Goal: Information Seeking & Learning: Learn about a topic

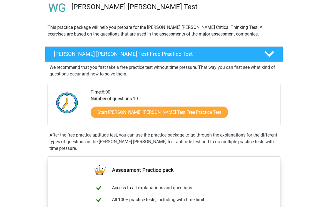
scroll to position [45, 0]
click at [140, 112] on link "Start [PERSON_NAME] [PERSON_NAME] Test Free Practice Test" at bounding box center [160, 113] width 138 height 12
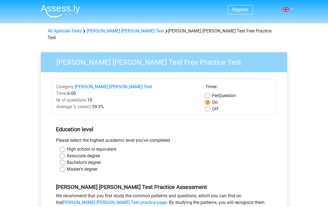
click at [91, 160] on label "Bachelor's degree" at bounding box center [84, 163] width 34 height 7
click at [64, 160] on input "Bachelor's degree" at bounding box center [62, 163] width 4 height 6
radio input "true"
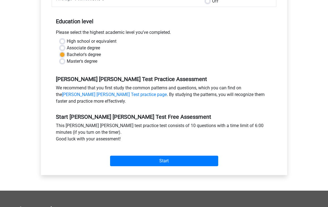
scroll to position [109, 0]
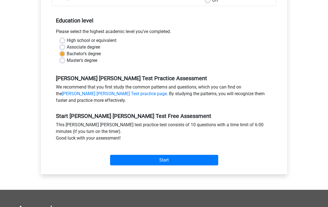
click at [175, 155] on input "Start" at bounding box center [164, 160] width 108 height 11
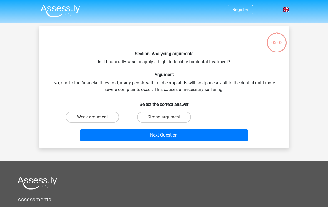
click at [97, 115] on label "Weak argument" at bounding box center [93, 117] width 54 height 11
click at [96, 117] on input "Weak argument" at bounding box center [95, 119] width 4 height 4
radio input "true"
click at [175, 139] on button "Next Question" at bounding box center [164, 136] width 168 height 12
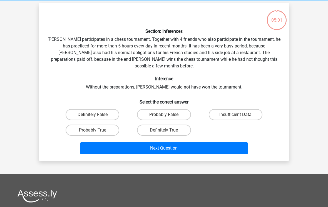
scroll to position [26, 0]
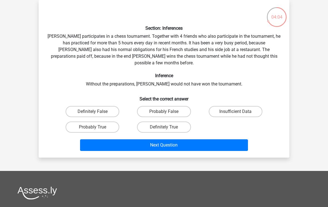
click at [96, 127] on input "Probably True" at bounding box center [95, 129] width 4 height 4
radio input "true"
click at [173, 142] on button "Next Question" at bounding box center [164, 146] width 168 height 12
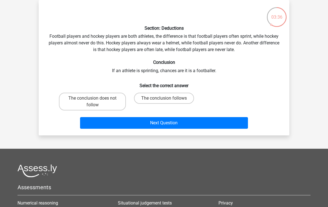
click at [95, 98] on label "The conclusion does not follow" at bounding box center [92, 102] width 67 height 18
click at [95, 98] on input "The conclusion does not follow" at bounding box center [95, 100] width 4 height 4
radio input "true"
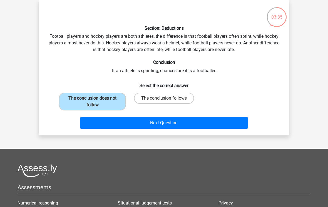
click at [178, 128] on button "Next Question" at bounding box center [164, 123] width 168 height 12
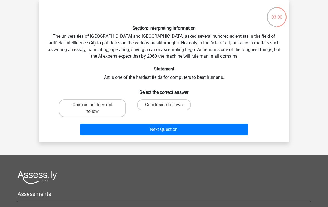
click at [96, 108] on input "Conclusion does not follow" at bounding box center [95, 107] width 4 height 4
radio input "true"
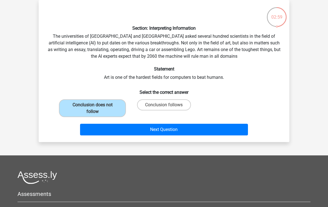
click at [172, 133] on button "Next Question" at bounding box center [164, 130] width 168 height 12
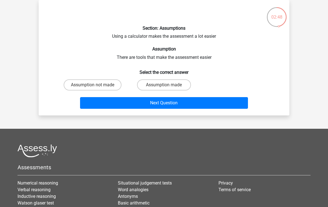
click at [166, 86] on input "Assumption made" at bounding box center [166, 87] width 4 height 4
radio input "true"
click at [177, 103] on button "Next Question" at bounding box center [164, 103] width 168 height 12
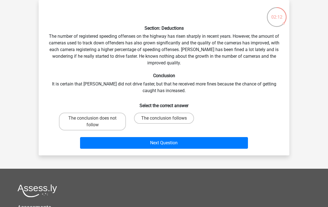
click at [168, 119] on input "The conclusion follows" at bounding box center [166, 120] width 4 height 4
radio input "true"
click at [182, 143] on button "Next Question" at bounding box center [164, 143] width 168 height 12
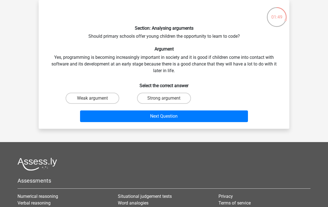
click at [166, 98] on input "Strong argument" at bounding box center [166, 100] width 4 height 4
radio input "true"
click at [179, 117] on button "Next Question" at bounding box center [164, 117] width 168 height 12
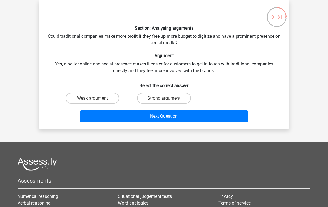
click at [172, 101] on label "Strong argument" at bounding box center [164, 98] width 54 height 11
click at [168, 101] on input "Strong argument" at bounding box center [166, 100] width 4 height 4
radio input "true"
click at [190, 120] on button "Next Question" at bounding box center [164, 117] width 168 height 12
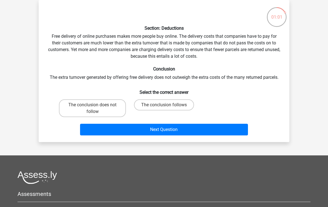
click at [170, 103] on label "The conclusion follows" at bounding box center [164, 105] width 60 height 11
click at [168, 105] on input "The conclusion follows" at bounding box center [166, 107] width 4 height 4
radio input "true"
click at [184, 132] on button "Next Question" at bounding box center [164, 130] width 168 height 12
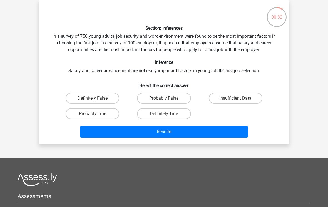
click at [103, 118] on label "Probably True" at bounding box center [93, 113] width 54 height 11
click at [96, 118] on input "Probably True" at bounding box center [95, 116] width 4 height 4
radio input "true"
click at [172, 127] on button "Results" at bounding box center [164, 132] width 168 height 12
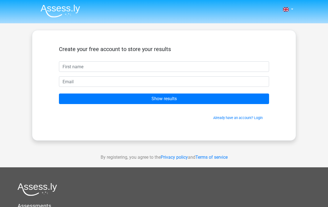
click at [161, 67] on input "text" at bounding box center [164, 66] width 210 height 11
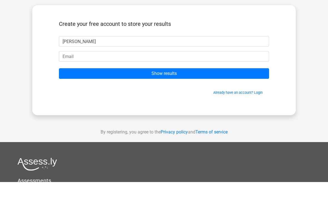
type input "Mary Farrell"
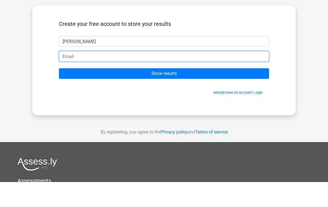
click at [145, 76] on input "email" at bounding box center [164, 81] width 210 height 11
type input "kj5farrell@verizon.net"
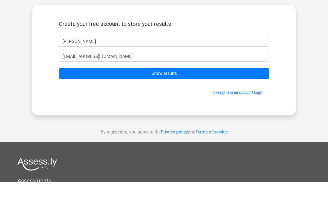
click at [179, 94] on input "Show results" at bounding box center [164, 99] width 210 height 11
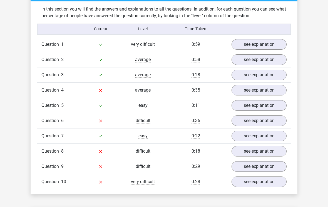
scroll to position [434, 0]
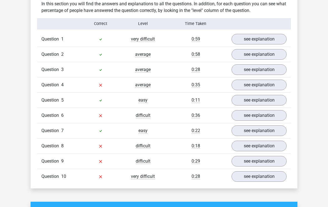
click at [264, 34] on link "see explanation" at bounding box center [259, 39] width 55 height 11
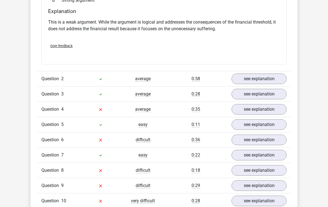
scroll to position [563, 0]
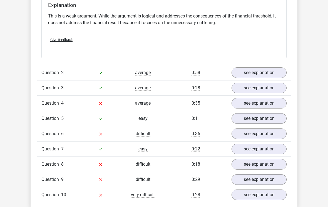
click at [269, 98] on link "see explanation" at bounding box center [259, 103] width 55 height 11
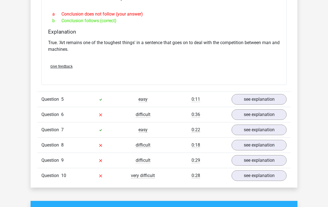
scroll to position [736, 0]
click at [260, 171] on link "see explanation" at bounding box center [259, 176] width 55 height 11
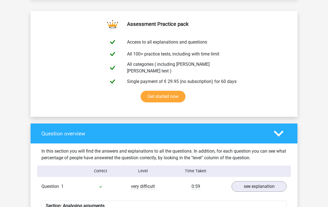
scroll to position [286, 0]
